Goal: Navigation & Orientation: Understand site structure

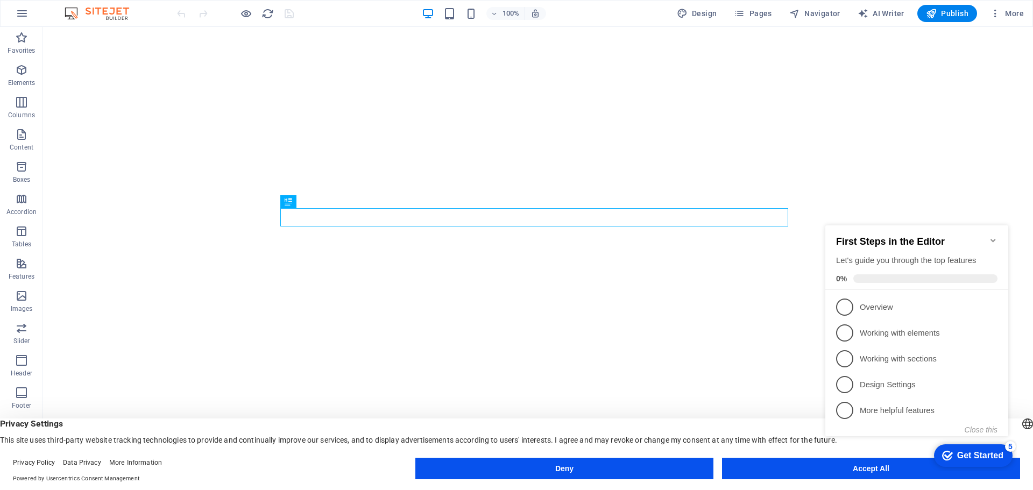
click at [841, 462] on div "checkmark Get Started 5 First Steps in the Editor Let's guide you through the t…" at bounding box center [919, 341] width 196 height 262
click at [849, 305] on span "1" at bounding box center [844, 307] width 17 height 17
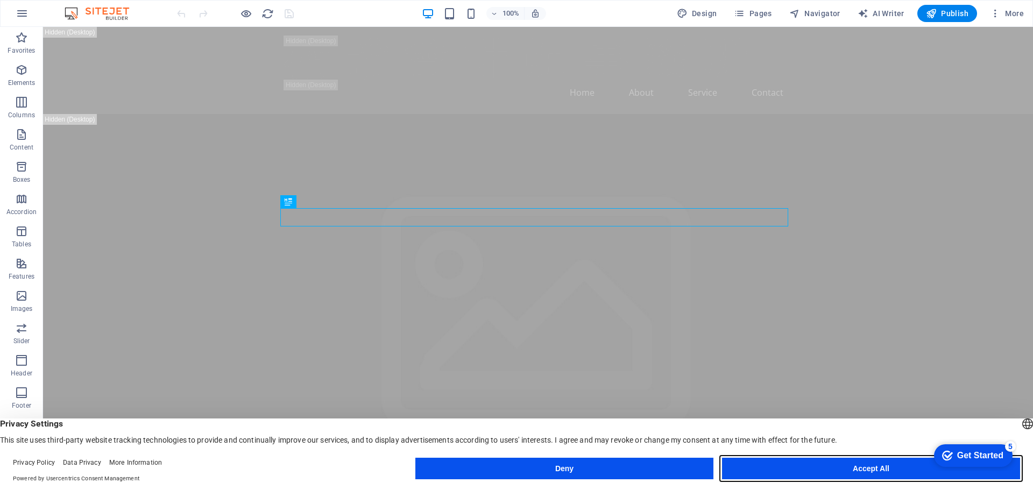
click at [846, 464] on button "Accept All" at bounding box center [871, 469] width 298 height 22
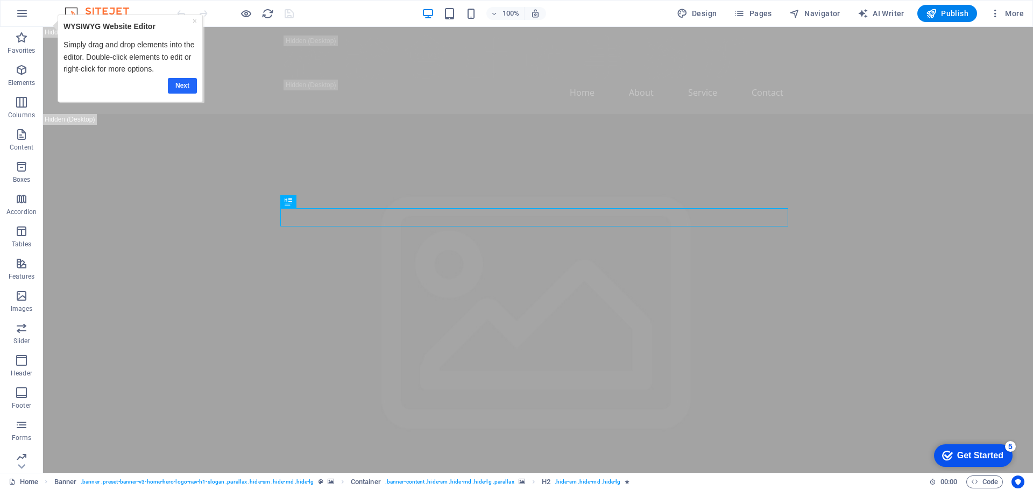
click at [188, 85] on link "Next" at bounding box center [182, 86] width 29 height 16
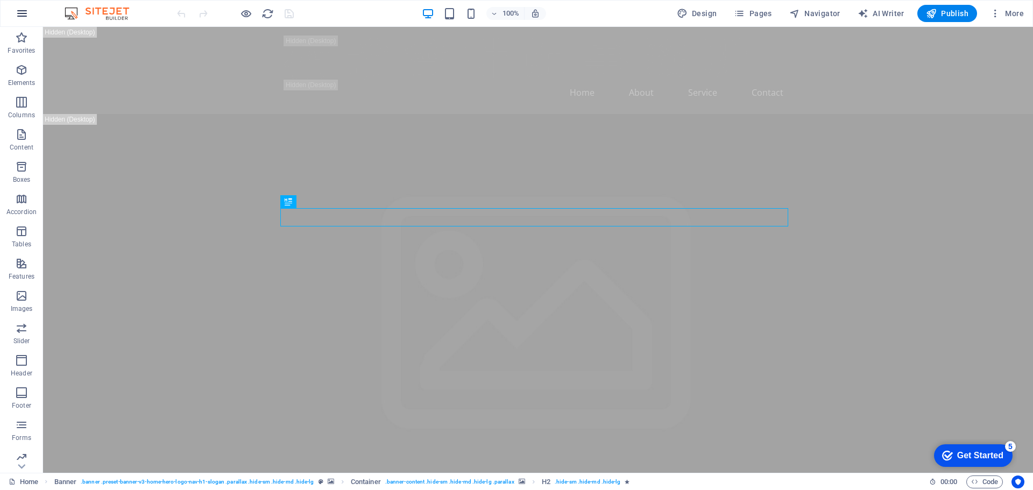
click at [23, 17] on icon "button" at bounding box center [22, 13] width 13 height 13
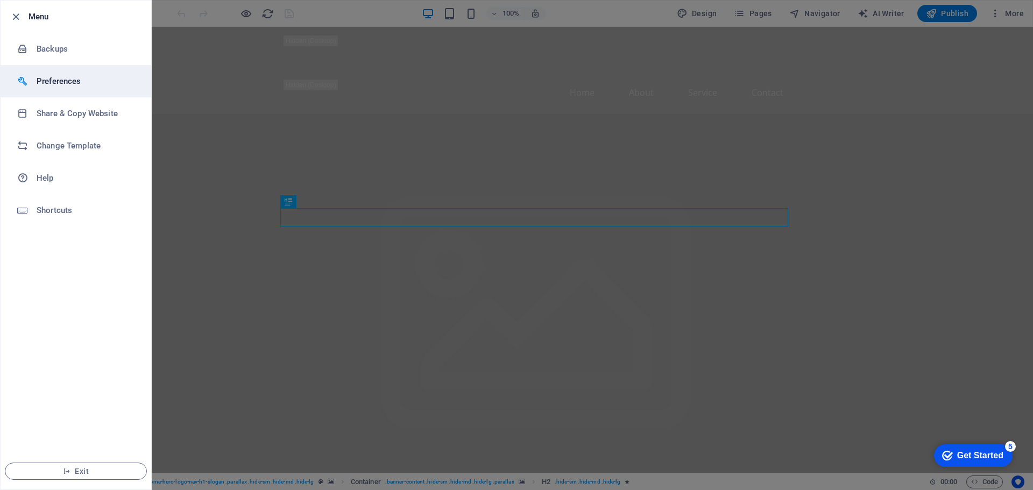
click at [83, 88] on li "Preferences" at bounding box center [76, 81] width 151 height 32
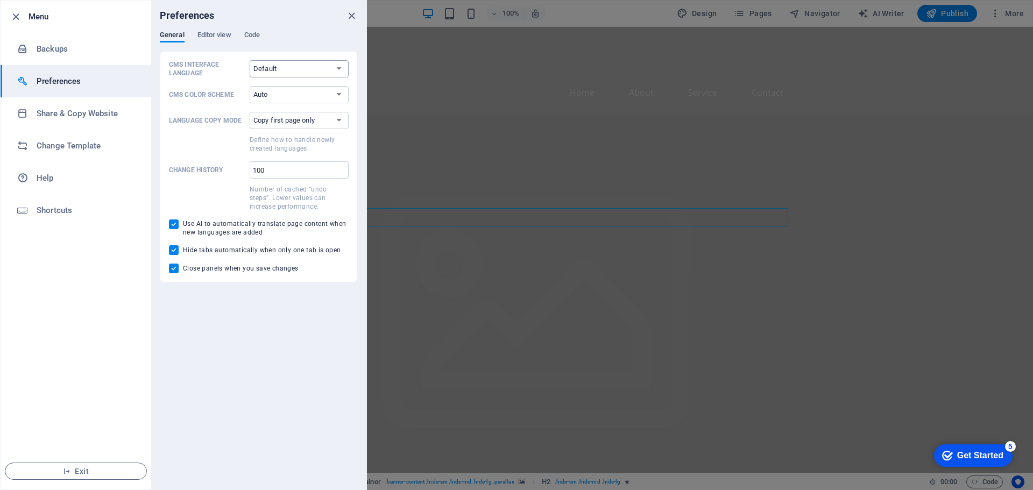
click at [293, 65] on select "Default Deutsch English Español Français Magyar Italiano Nederlands Polski Port…" at bounding box center [299, 68] width 99 height 17
click at [250, 60] on select "Default Deutsch English Español Français Magyar Italiano Nederlands Polski Port…" at bounding box center [299, 68] width 99 height 17
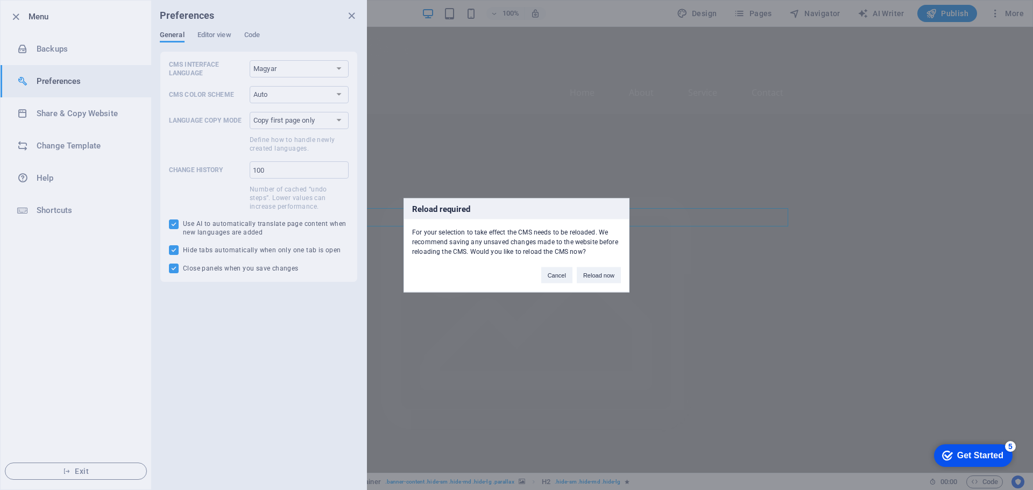
click at [574, 275] on div "Cancel Reload now" at bounding box center [581, 269] width 96 height 27
click at [555, 279] on button "Cancel" at bounding box center [556, 275] width 31 height 16
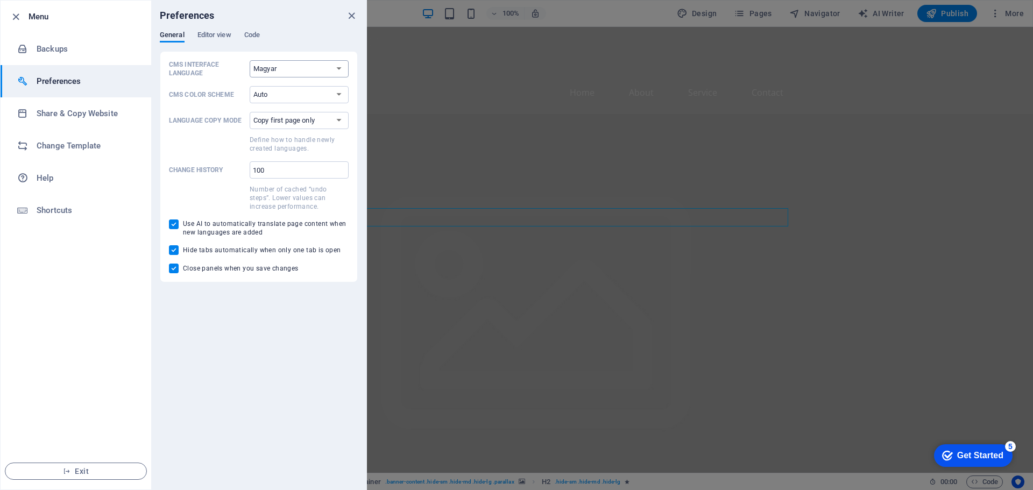
click at [293, 65] on select "Default Deutsch English Español Français Magyar Italiano Nederlands Polski Port…" at bounding box center [299, 68] width 99 height 17
select select "en"
click at [250, 60] on select "Default Deutsch English Español Français Magyar Italiano Nederlands Polski Port…" at bounding box center [299, 68] width 99 height 17
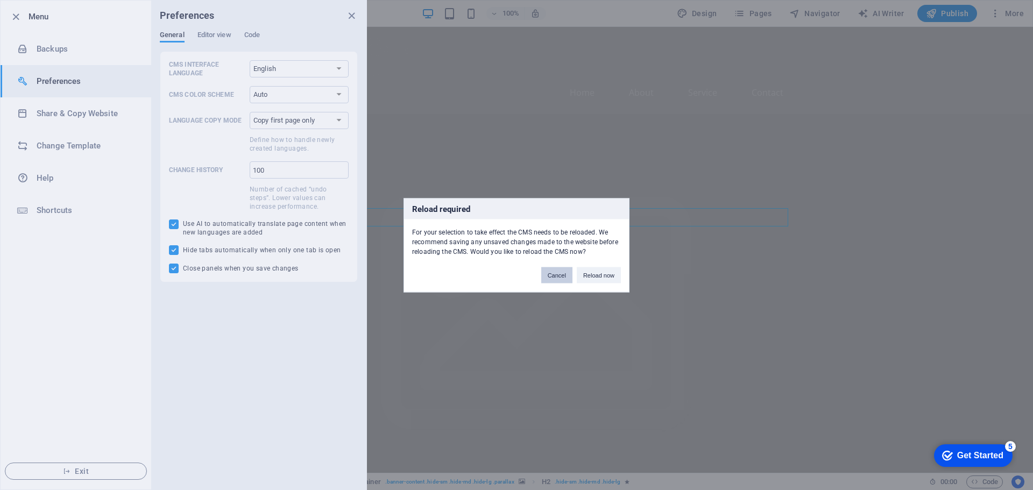
click at [561, 278] on button "Cancel" at bounding box center [556, 275] width 31 height 16
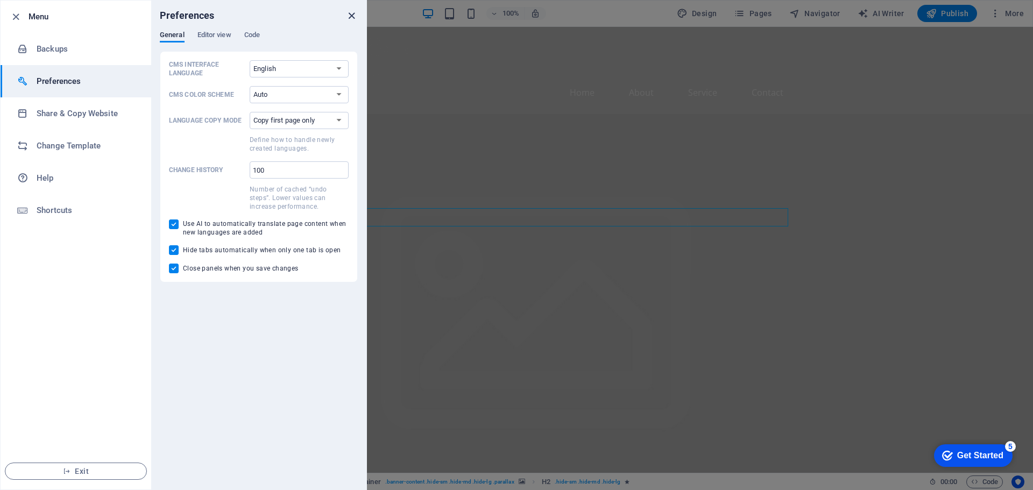
click at [349, 16] on icon "close" at bounding box center [352, 16] width 12 height 12
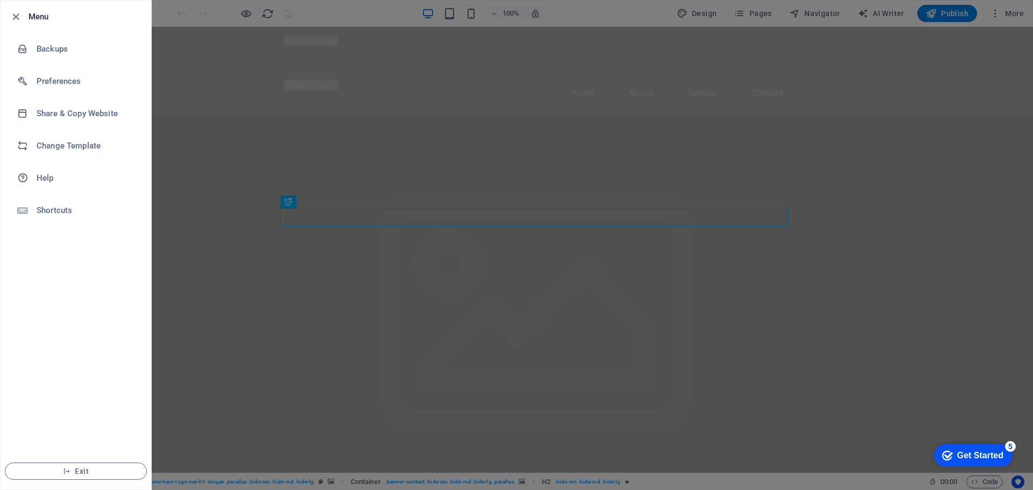
click at [240, 76] on div at bounding box center [516, 245] width 1033 height 490
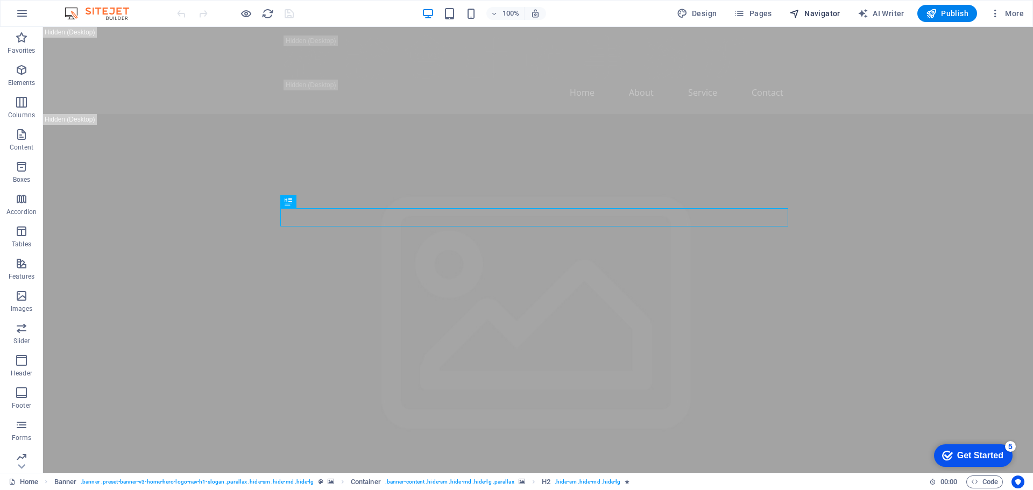
click at [829, 16] on span "Navigator" at bounding box center [815, 13] width 51 height 11
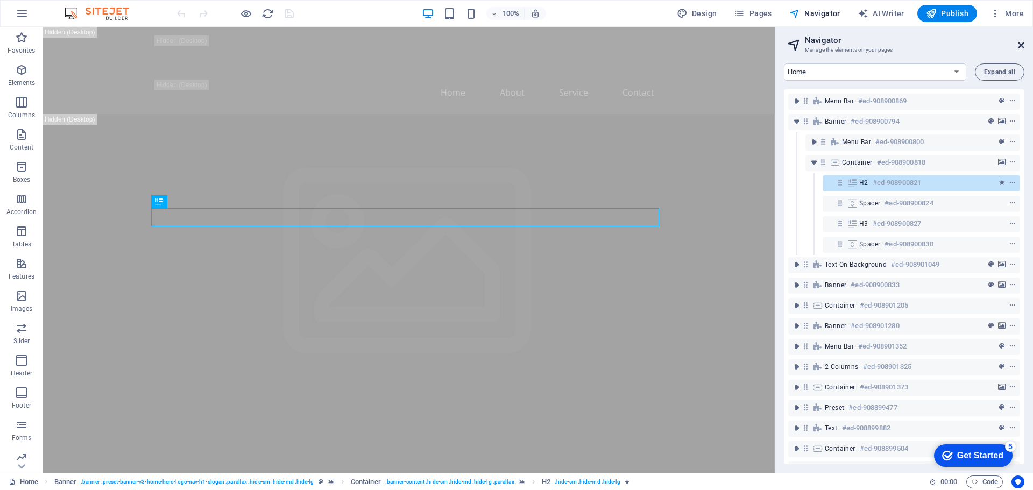
click at [1024, 46] on icon at bounding box center [1021, 45] width 6 height 9
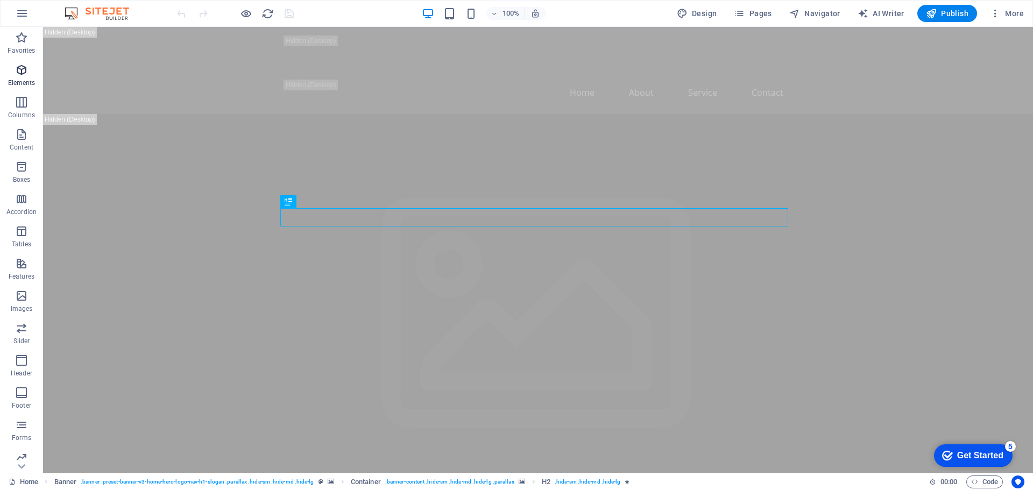
click at [24, 74] on icon "button" at bounding box center [21, 70] width 13 height 13
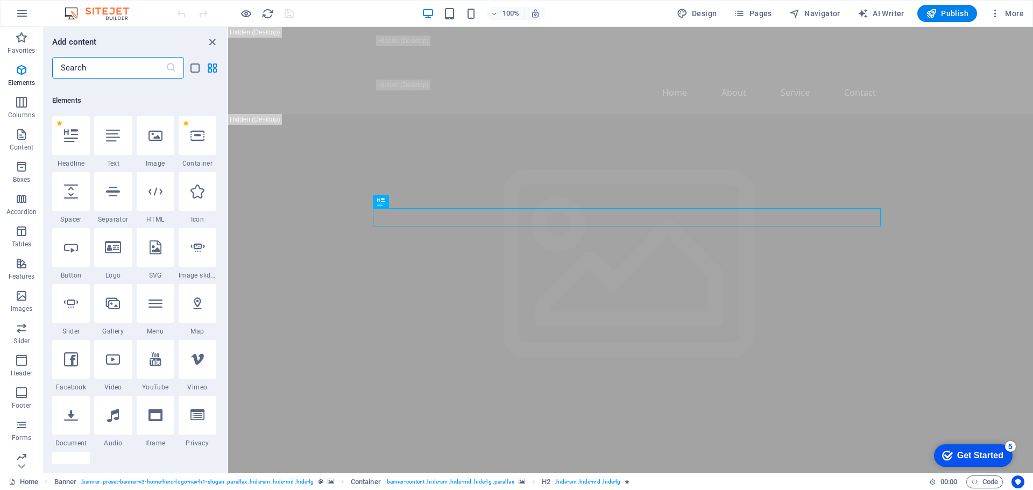
scroll to position [115, 0]
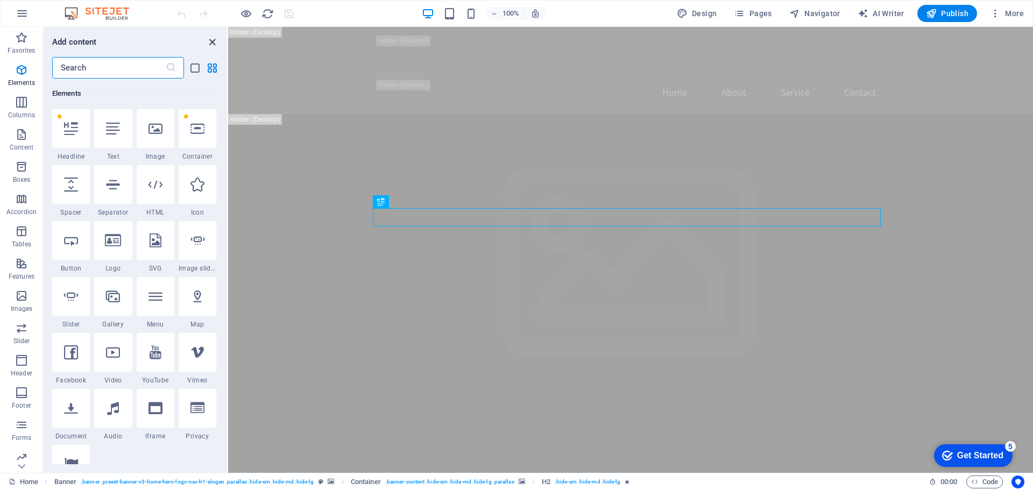
click at [215, 40] on icon "close panel" at bounding box center [212, 42] width 12 height 12
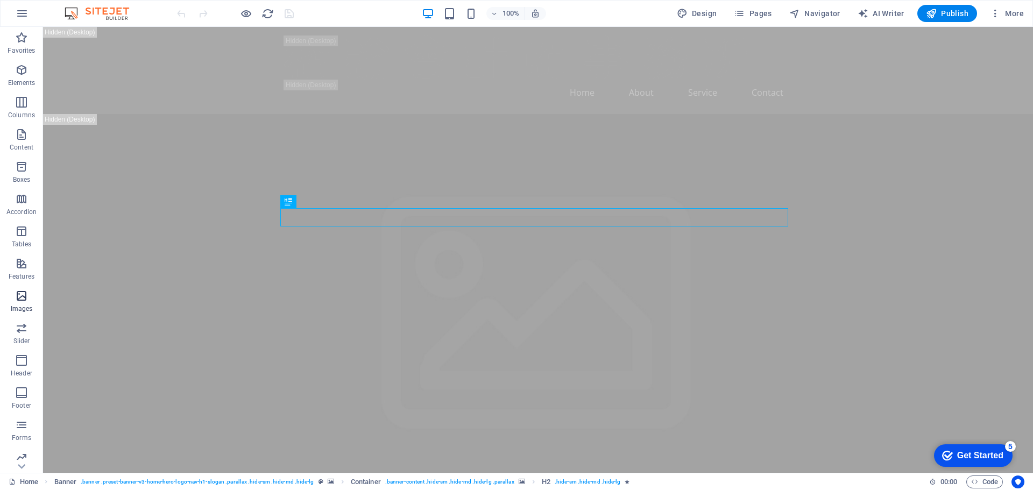
click at [29, 302] on span "Images" at bounding box center [21, 303] width 43 height 26
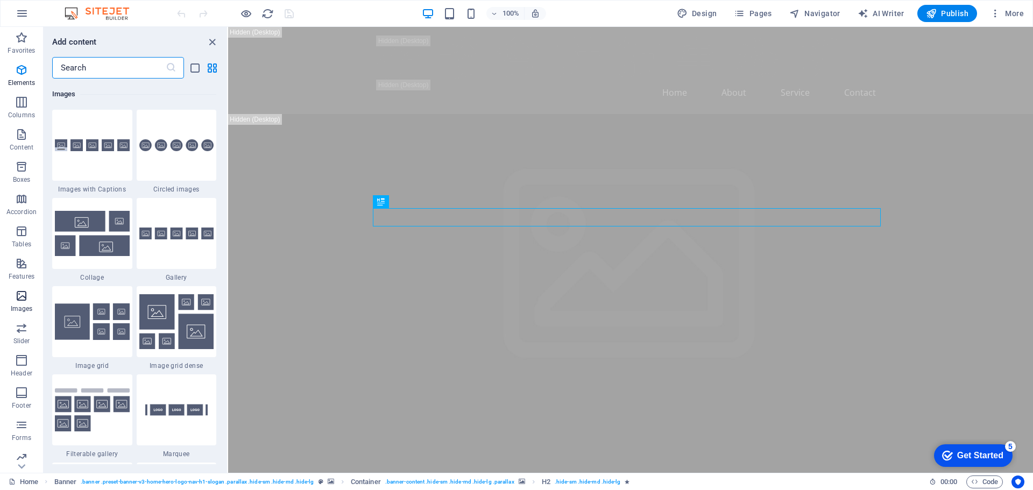
scroll to position [5458, 0]
click at [29, 302] on span "Images" at bounding box center [21, 303] width 43 height 26
click at [212, 39] on icon "close panel" at bounding box center [212, 42] width 12 height 12
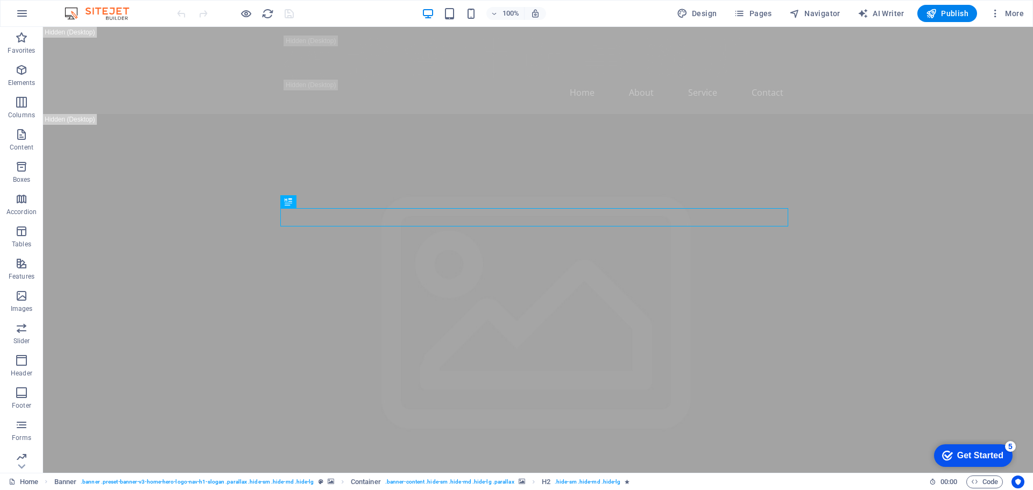
drag, startPoint x: 643, startPoint y: 365, endPoint x: 649, endPoint y: 369, distance: 7.3
drag, startPoint x: 657, startPoint y: 378, endPoint x: 653, endPoint y: 372, distance: 7.5
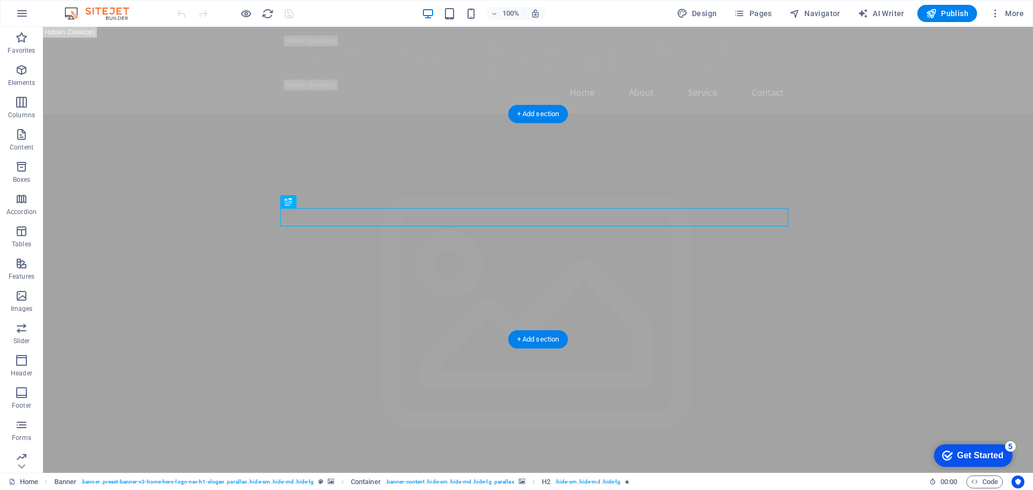
drag, startPoint x: 553, startPoint y: 294, endPoint x: 550, endPoint y: 287, distance: 7.7
drag, startPoint x: 418, startPoint y: 160, endPoint x: 406, endPoint y: 159, distance: 11.9
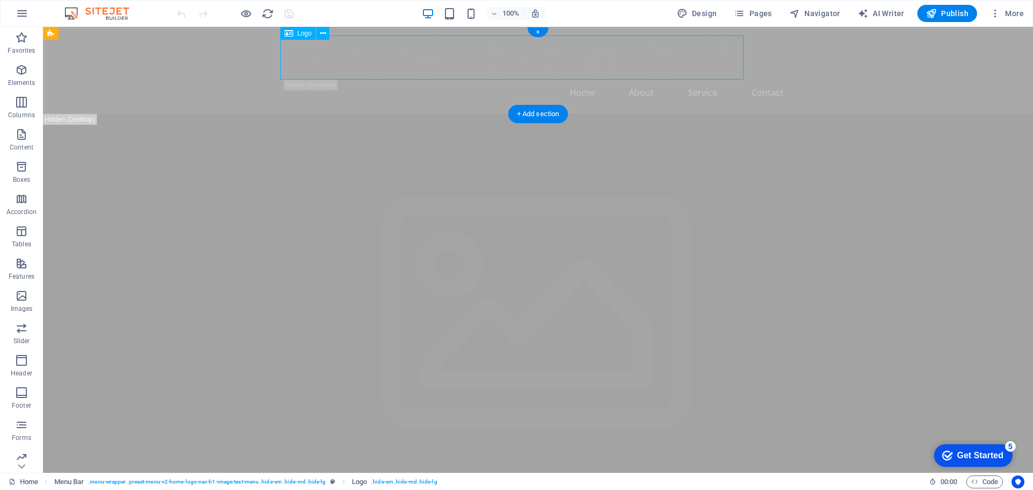
drag, startPoint x: 304, startPoint y: 53, endPoint x: 291, endPoint y: 41, distance: 17.2
click at [291, 41] on div at bounding box center [538, 58] width 508 height 44
drag, startPoint x: 269, startPoint y: 22, endPoint x: 263, endPoint y: 12, distance: 11.6
click at [263, 12] on div "100% Design Pages Navigator AI Writer Publish More" at bounding box center [517, 14] width 1032 height 26
drag, startPoint x: 184, startPoint y: 75, endPoint x: 192, endPoint y: 86, distance: 13.1
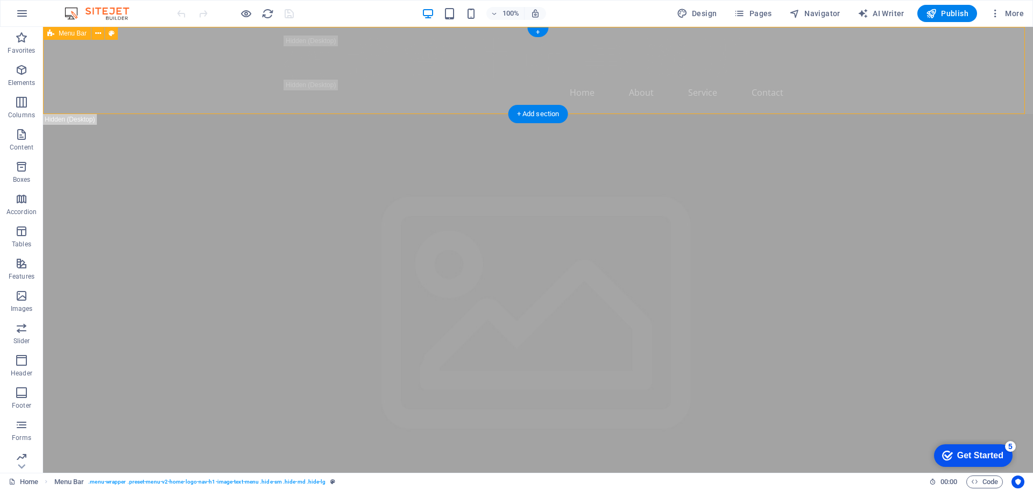
click at [190, 82] on div "Home About Service Contact" at bounding box center [538, 70] width 990 height 87
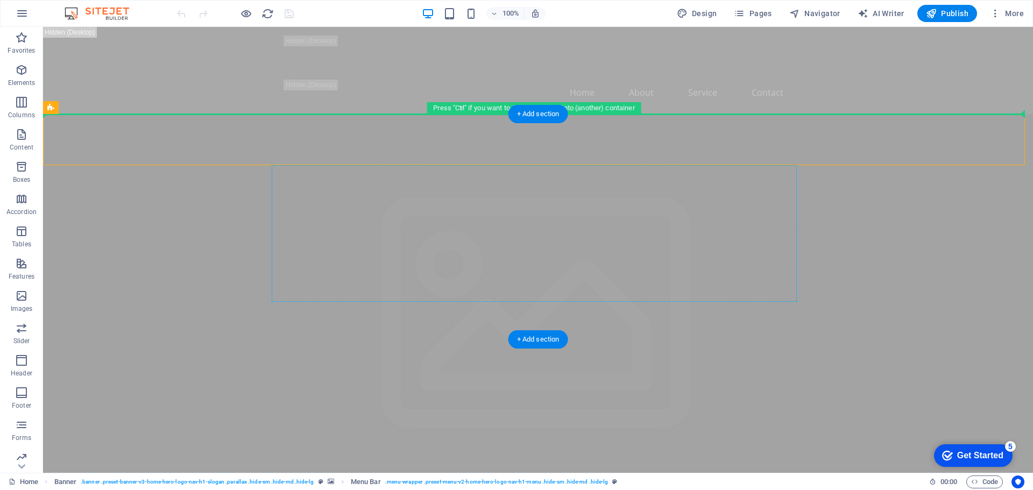
drag, startPoint x: 228, startPoint y: 118, endPoint x: 314, endPoint y: 197, distance: 116.5
